Goal: Information Seeking & Learning: Check status

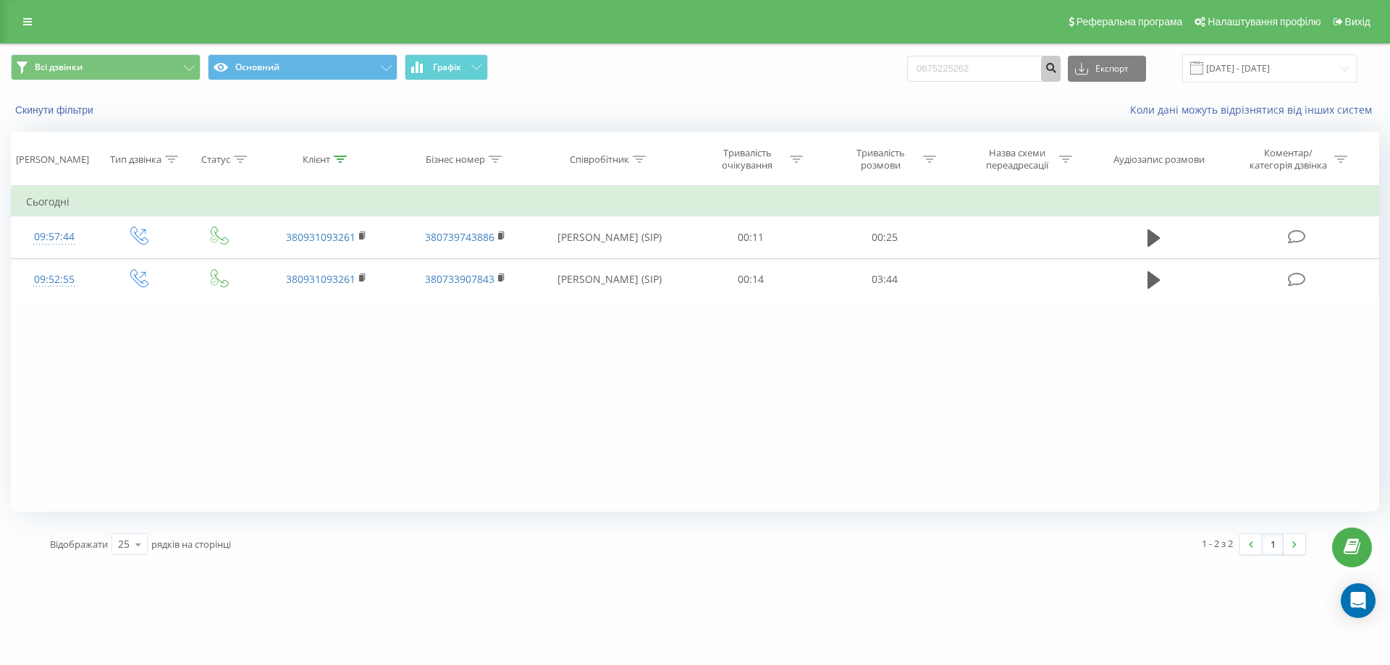
type input "0675225262"
click at [1057, 68] on icon "submit" at bounding box center [1051, 66] width 12 height 9
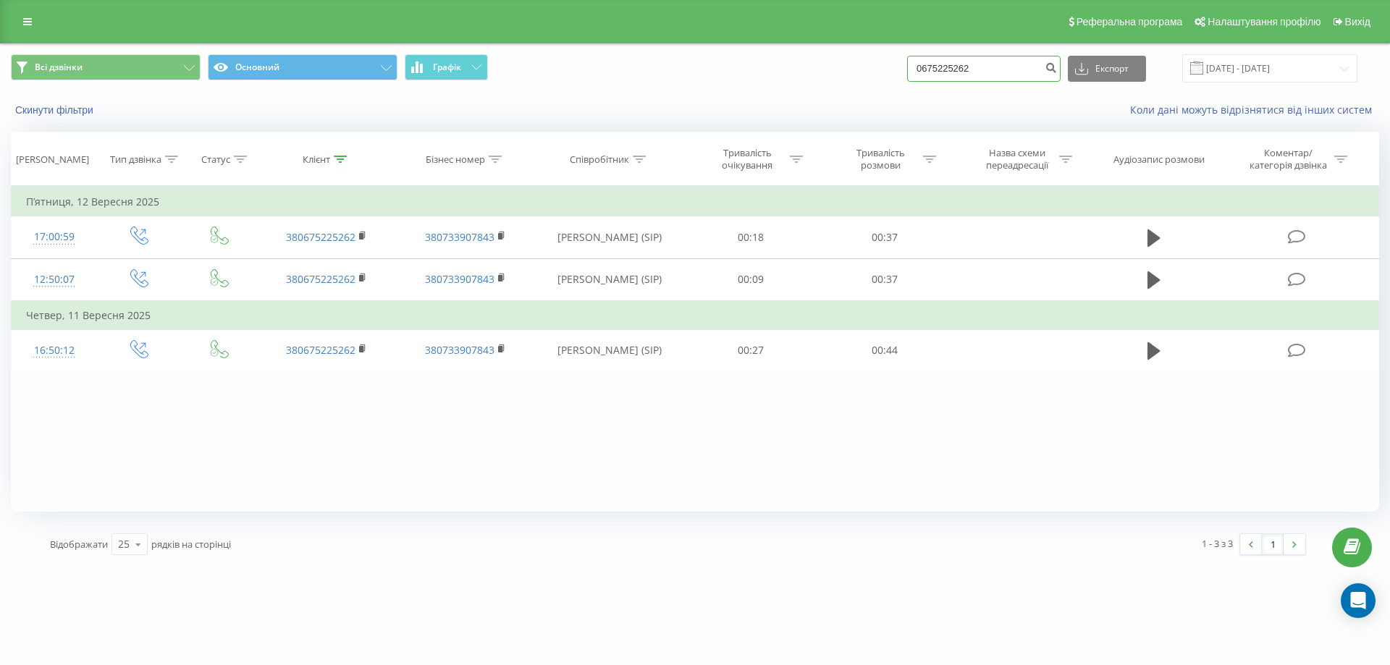
drag, startPoint x: 1013, startPoint y: 72, endPoint x: 849, endPoint y: 99, distance: 165.9
click at [849, 99] on div "Всі дзвінки Основний Графік 0675225262 Експорт .csv .xls .xlsx 22.06.2025 - 22.…" at bounding box center [695, 85] width 1389 height 83
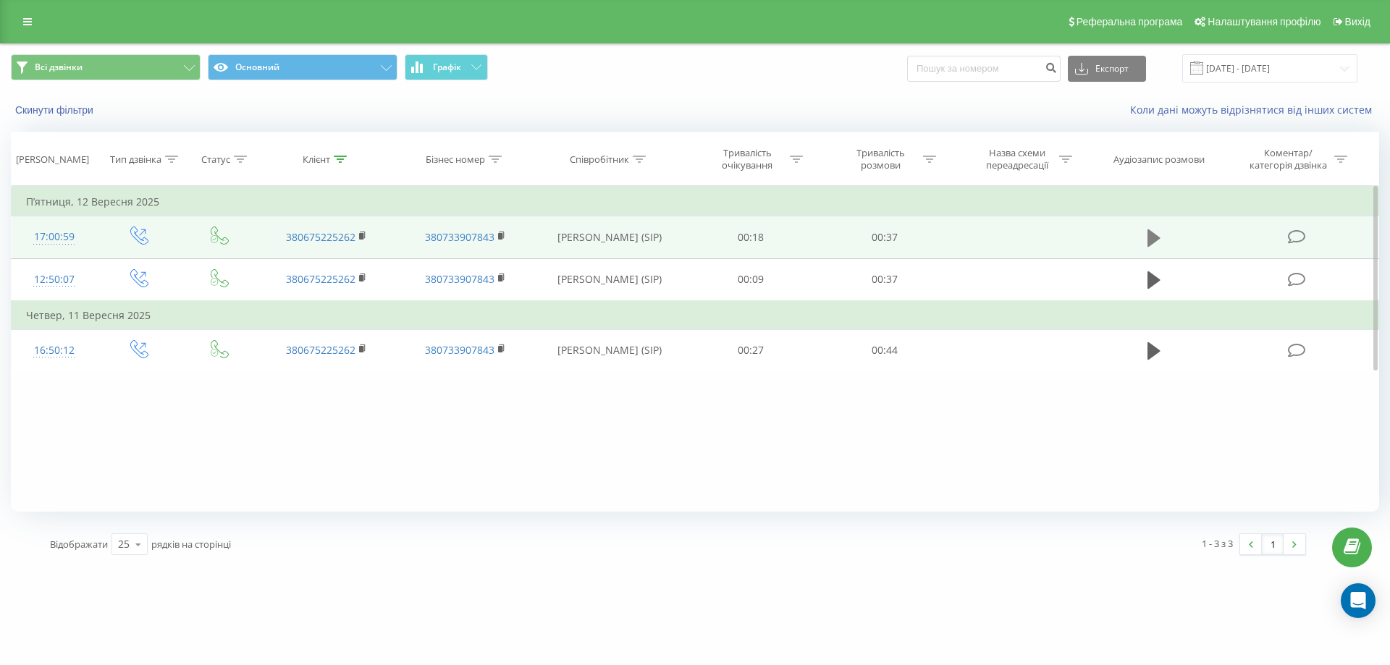
click at [1150, 241] on icon at bounding box center [1154, 238] width 13 height 17
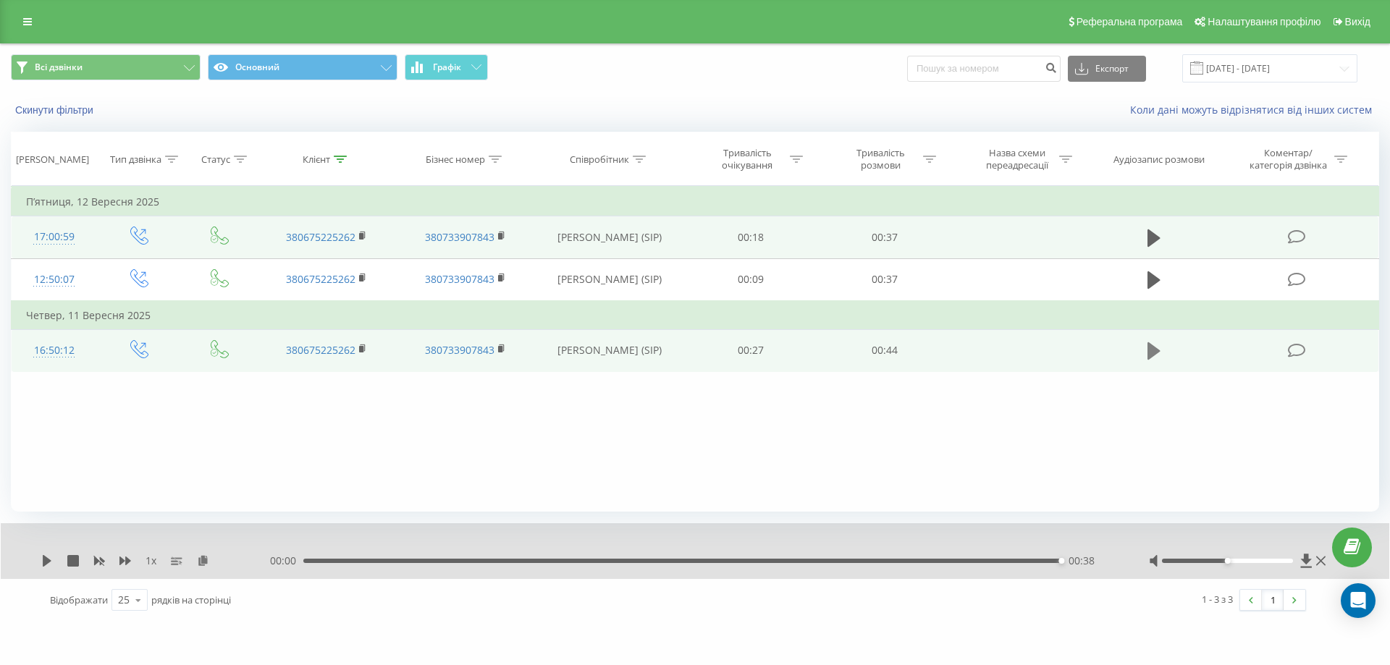
click at [1158, 357] on icon at bounding box center [1154, 351] width 13 height 20
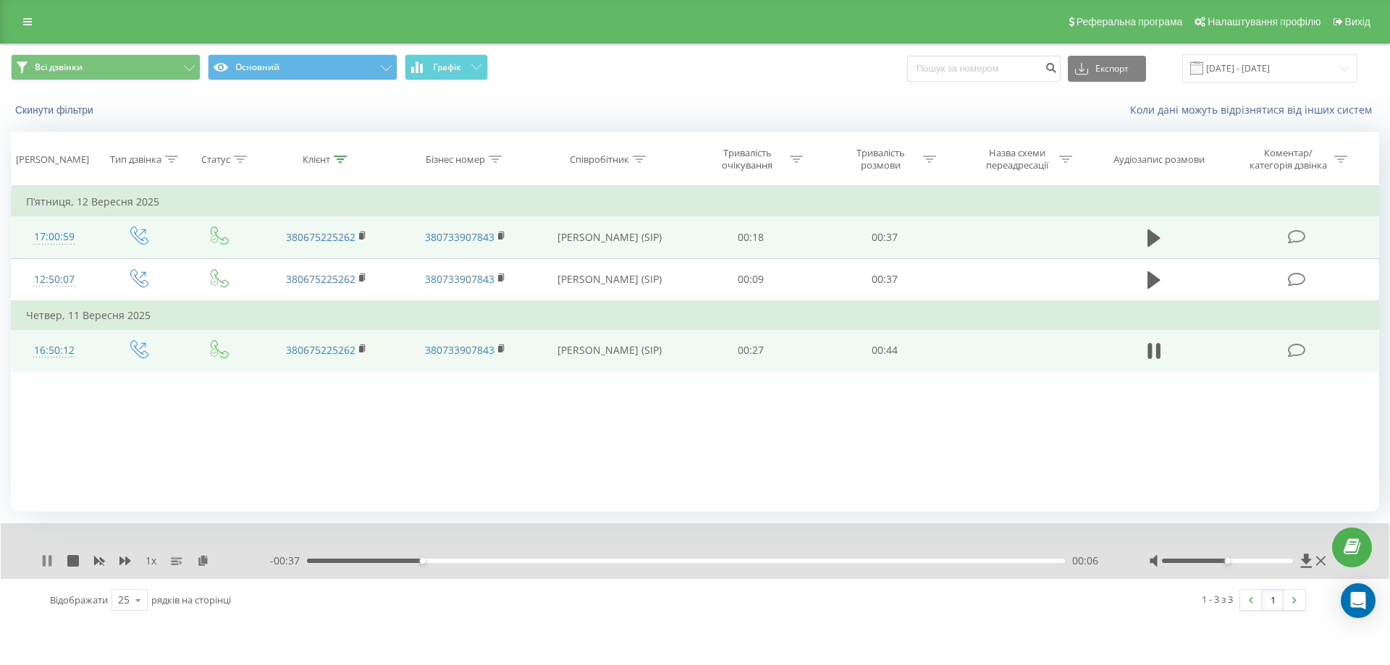
click at [46, 560] on icon at bounding box center [44, 561] width 3 height 12
